Goal: Navigation & Orientation: Find specific page/section

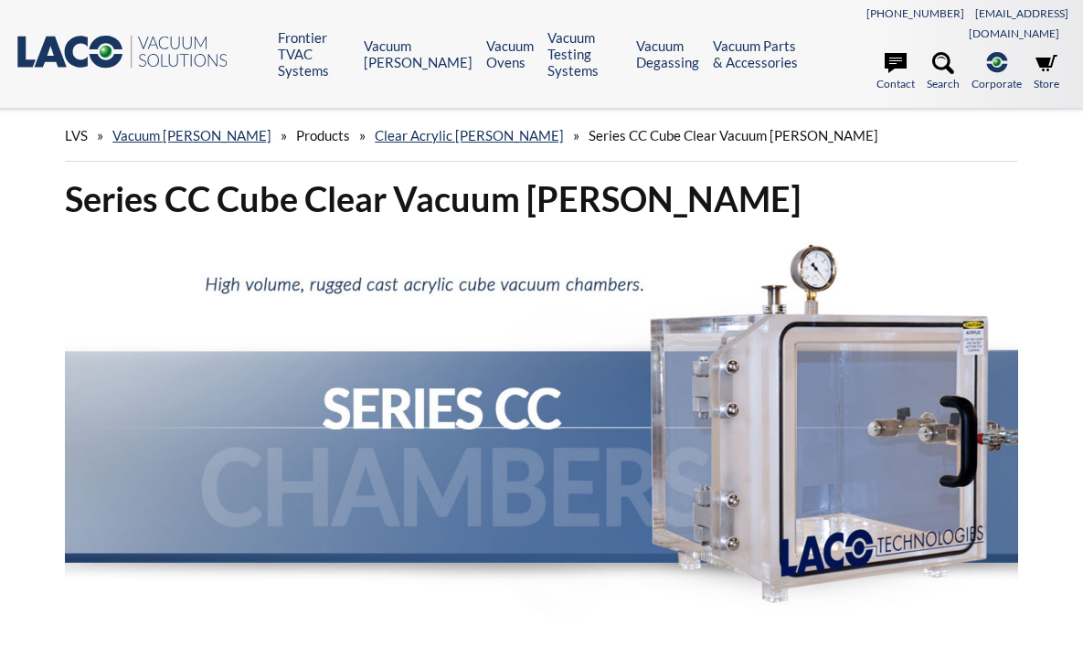
select select "Tiện ích dịch ngôn ngữ"
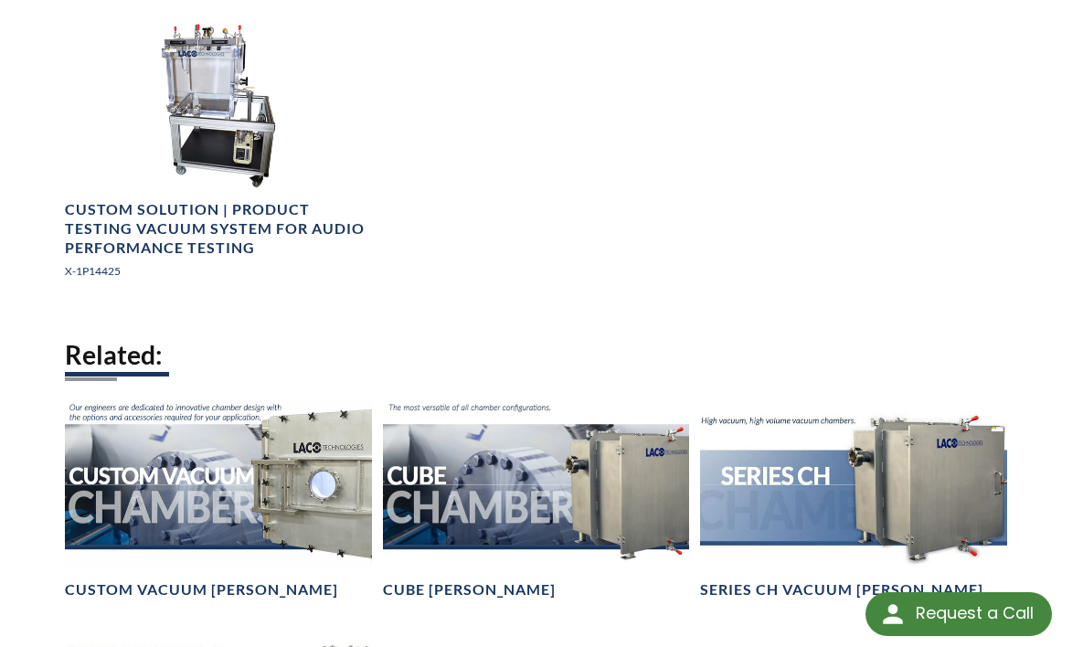
scroll to position [2449, 0]
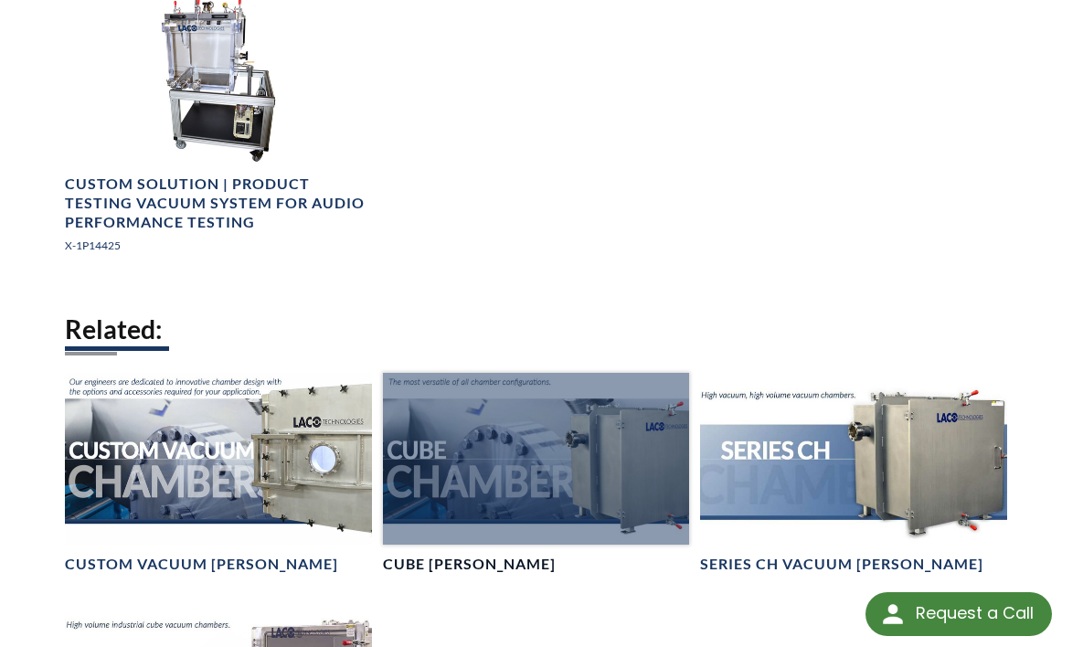
click at [554, 411] on div at bounding box center [536, 459] width 306 height 172
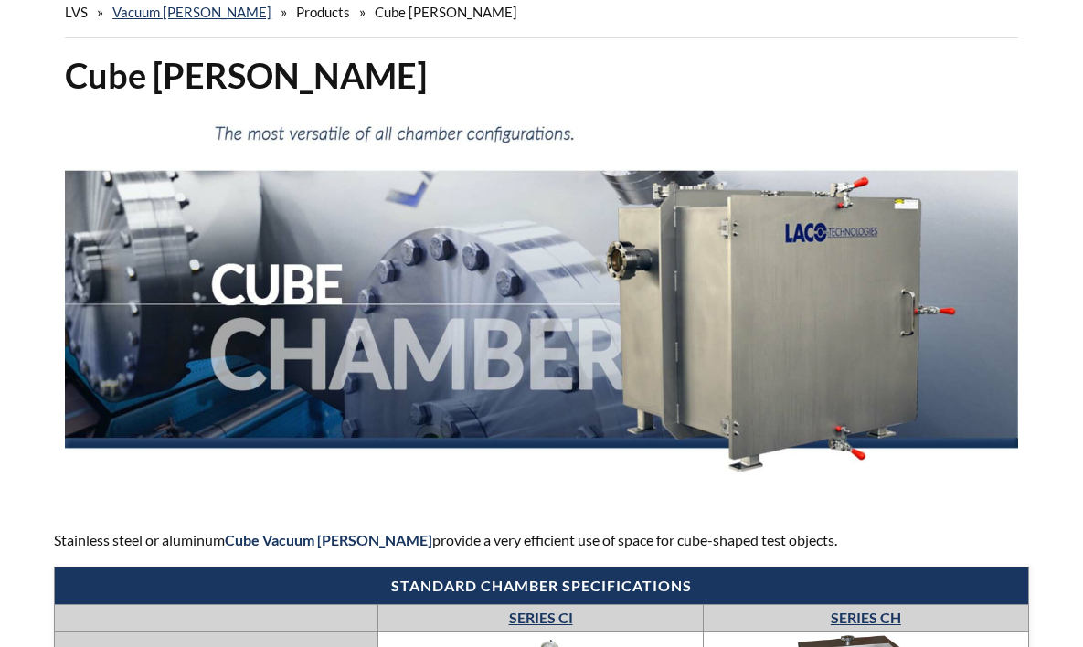
select select "Tiện ích dịch ngôn ngữ"
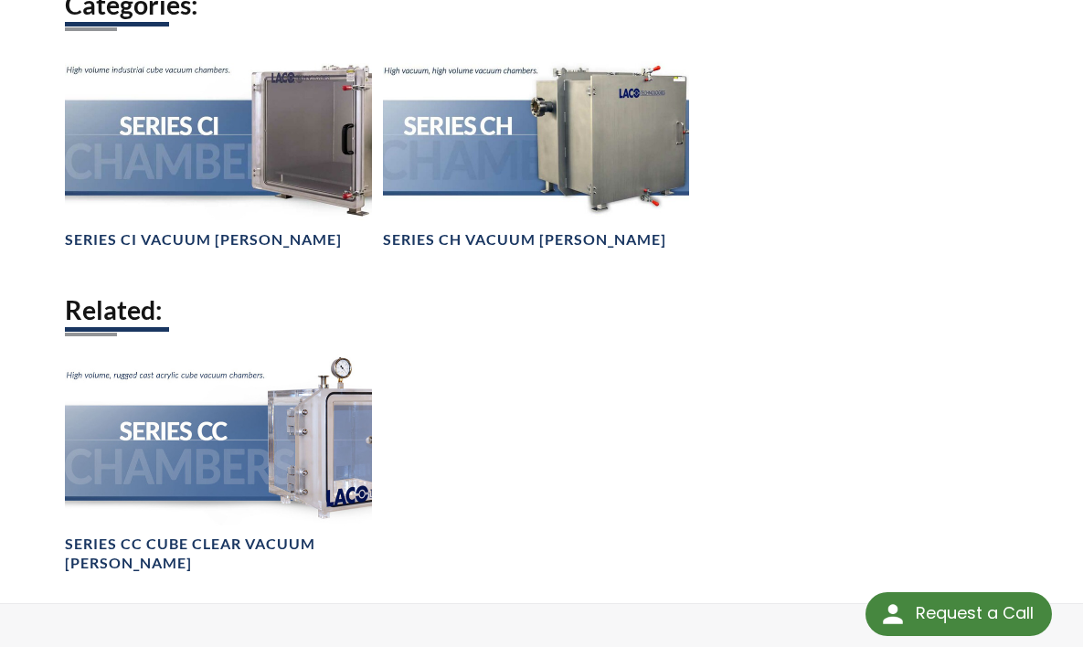
scroll to position [1603, 0]
